Goal: Check status: Check status

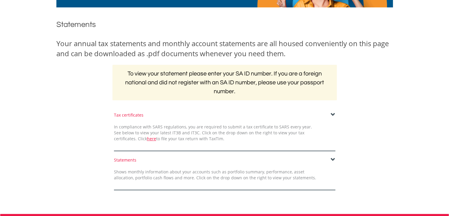
scroll to position [118, 0]
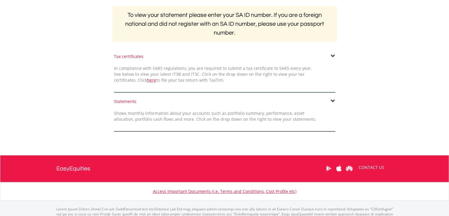
click at [331, 100] on span at bounding box center [333, 101] width 5 height 5
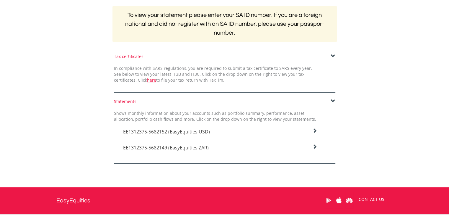
click at [317, 128] on icon at bounding box center [314, 130] width 5 height 5
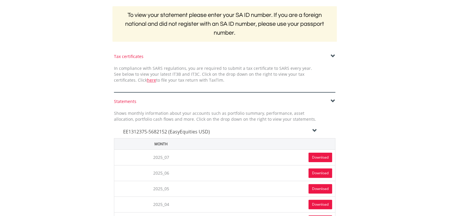
click at [317, 128] on icon at bounding box center [314, 130] width 5 height 5
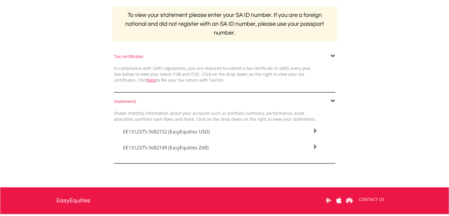
click at [315, 133] on icon at bounding box center [314, 130] width 5 height 5
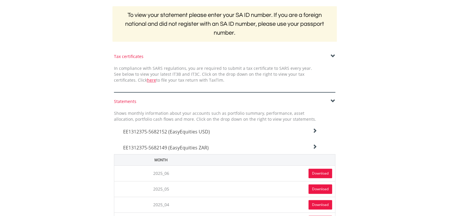
click at [315, 133] on icon at bounding box center [314, 130] width 5 height 5
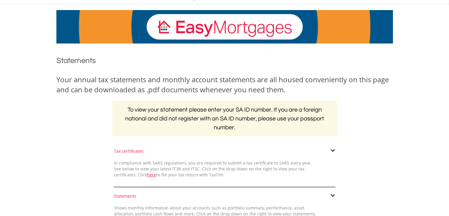
scroll to position [0, 0]
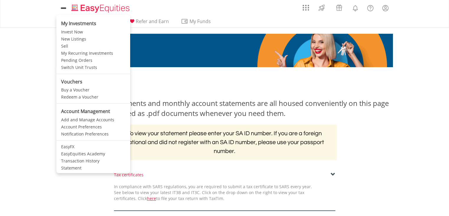
click at [70, 5] on link at bounding box center [63, 7] width 14 height 13
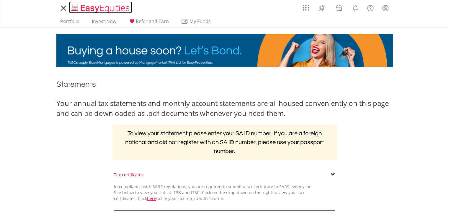
click at [78, 10] on img "Home page" at bounding box center [101, 9] width 62 height 10
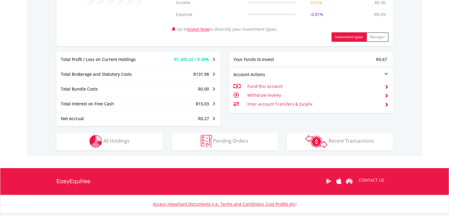
scroll to position [295, 0]
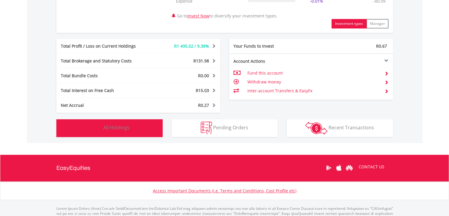
click at [128, 129] on span "All Holdings" at bounding box center [116, 127] width 26 height 6
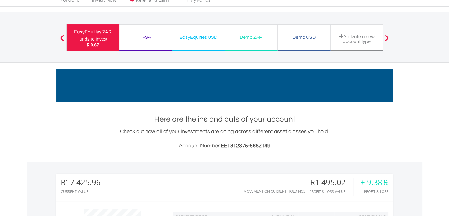
scroll to position [0, 0]
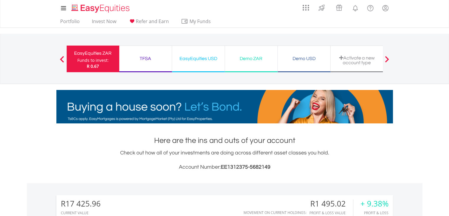
click at [195, 56] on div "EasyEquities USD" at bounding box center [198, 58] width 45 height 8
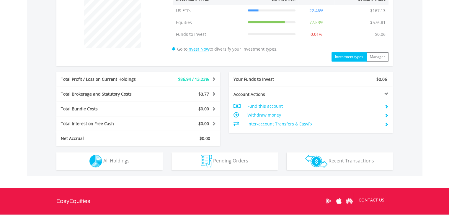
scroll to position [266, 0]
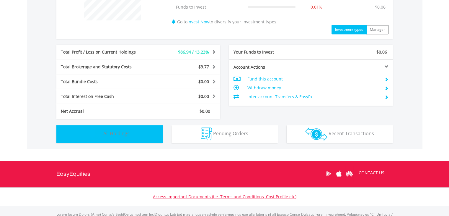
click at [143, 133] on button "Holdings All Holdings" at bounding box center [109, 134] width 106 height 18
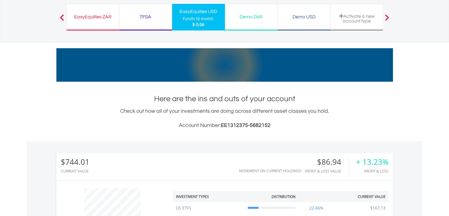
scroll to position [0, 0]
